Goal: Book appointment/travel/reservation

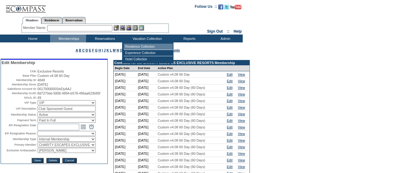
click at [144, 48] on td "Residence Collection" at bounding box center [148, 47] width 49 height 6
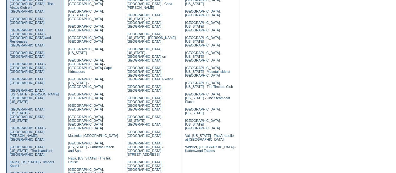
scroll to position [89, 0]
click at [35, 171] on link "Kiawah Island, South Carolina" at bounding box center [28, 175] width 36 height 8
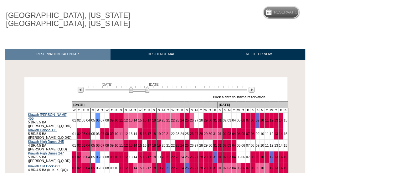
scroll to position [53, 0]
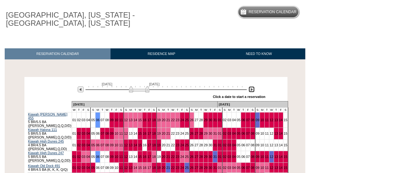
click at [251, 91] on img at bounding box center [252, 89] width 6 height 6
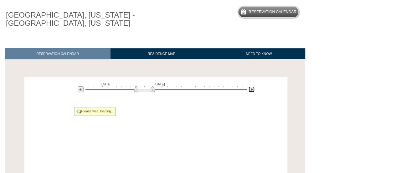
click at [251, 91] on img at bounding box center [252, 89] width 6 height 6
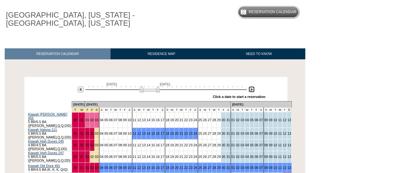
click at [251, 91] on img at bounding box center [252, 89] width 6 height 6
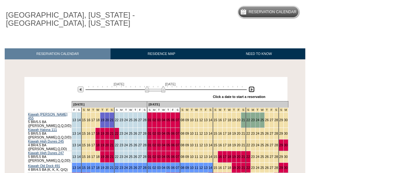
click at [251, 91] on img at bounding box center [252, 89] width 6 height 6
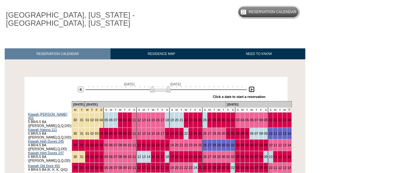
click at [251, 91] on img at bounding box center [252, 89] width 6 height 6
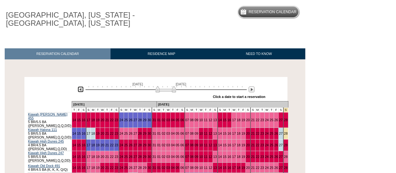
click at [81, 90] on img at bounding box center [81, 89] width 6 height 6
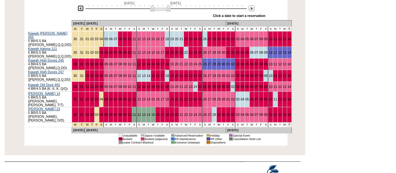
scroll to position [134, 0]
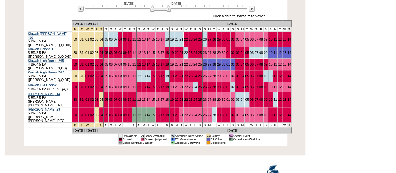
click at [365, 93] on html "Follow Us ::" at bounding box center [198, 31] width 396 height 330
click at [165, 38] on link "18" at bounding box center [167, 39] width 4 height 4
